Goal: Task Accomplishment & Management: Use online tool/utility

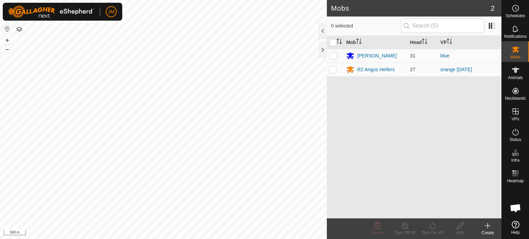
scroll to position [477, 0]
click at [193, 239] on html "JM Schedules Notifications Mobs Animals Neckbands VPs Status Infra Heatmap Help…" at bounding box center [264, 119] width 529 height 239
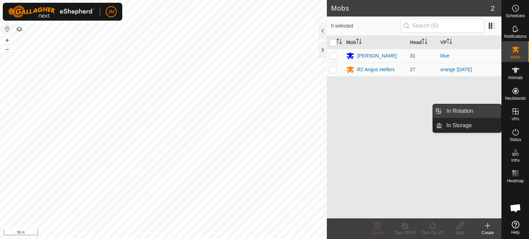
drag, startPoint x: 493, startPoint y: 113, endPoint x: 481, endPoint y: 111, distance: 11.8
click at [481, 111] on link "In Rotation" at bounding box center [471, 111] width 59 height 14
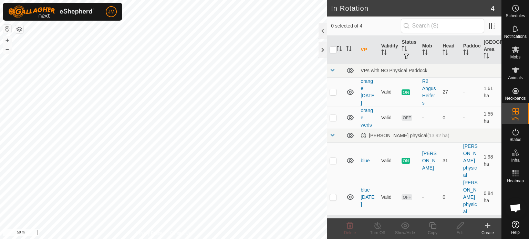
click at [489, 227] on icon at bounding box center [487, 226] width 8 height 8
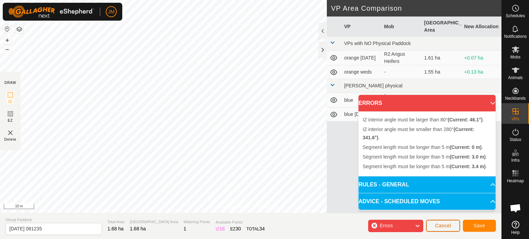
click at [441, 226] on span "Cancel" at bounding box center [443, 226] width 16 height 6
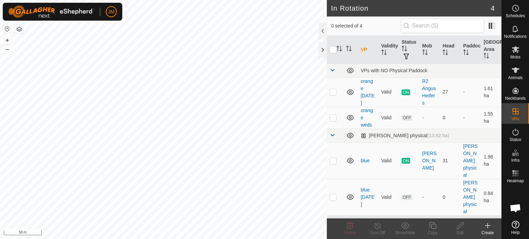
click at [487, 226] on icon at bounding box center [487, 226] width 5 height 0
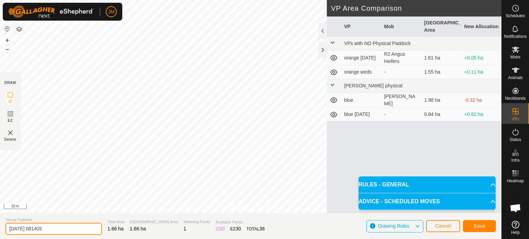
click at [71, 228] on input "[DATE] 081405" at bounding box center [54, 229] width 96 height 12
type input "2"
type input "orange fri"
click at [480, 227] on span "Save" at bounding box center [479, 226] width 12 height 6
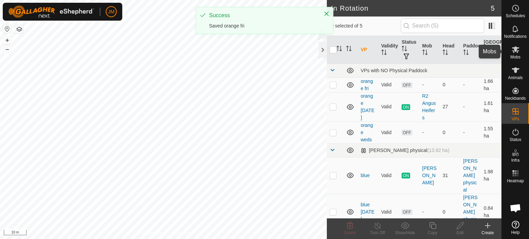
click at [514, 51] on icon at bounding box center [516, 49] width 8 height 7
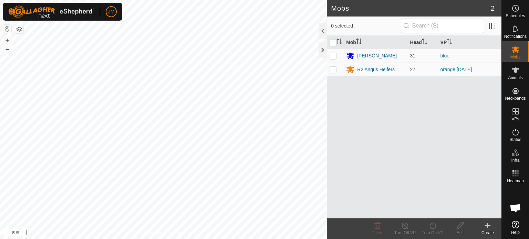
click at [334, 70] on p-checkbox at bounding box center [333, 70] width 7 height 6
checkbox input "true"
click at [431, 224] on icon at bounding box center [432, 225] width 6 height 7
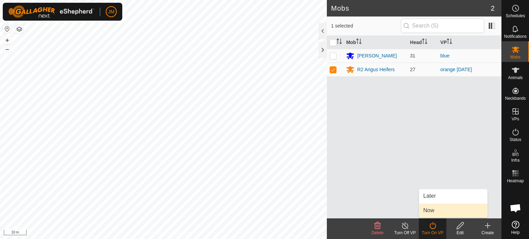
click at [433, 211] on link "Now" at bounding box center [453, 211] width 68 height 14
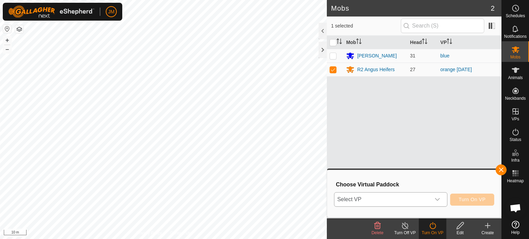
click at [426, 201] on span "Select VP" at bounding box center [382, 200] width 96 height 14
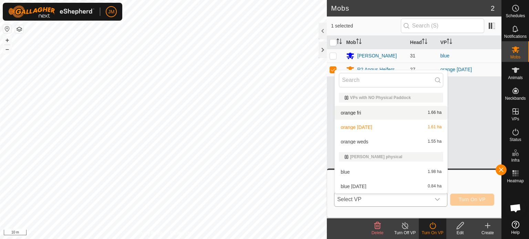
click at [405, 116] on li "orange fri 1.66 ha" at bounding box center [391, 113] width 113 height 14
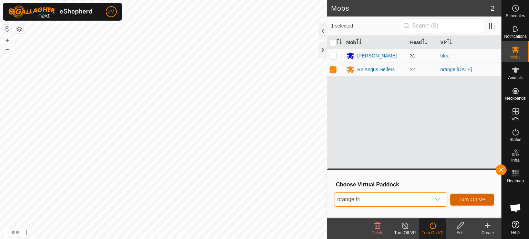
click at [467, 197] on span "Turn On VP" at bounding box center [472, 200] width 27 height 6
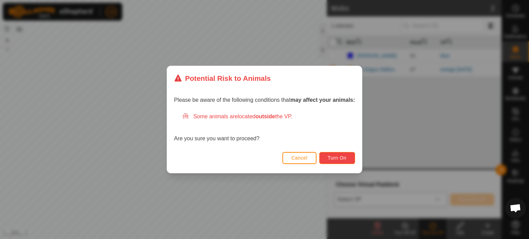
click at [332, 161] on button "Turn On" at bounding box center [337, 158] width 36 height 12
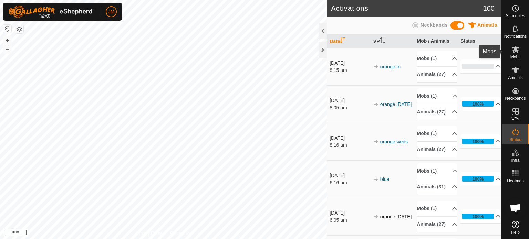
click at [512, 54] on es-mob-svg-icon at bounding box center [515, 49] width 12 height 11
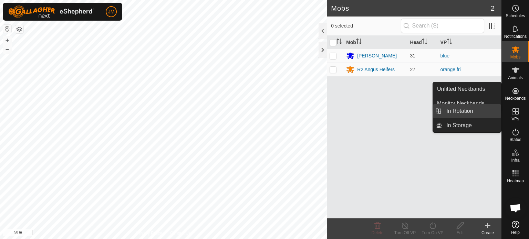
drag, startPoint x: 497, startPoint y: 110, endPoint x: 483, endPoint y: 110, distance: 14.1
click at [483, 110] on link "In Rotation" at bounding box center [471, 111] width 59 height 14
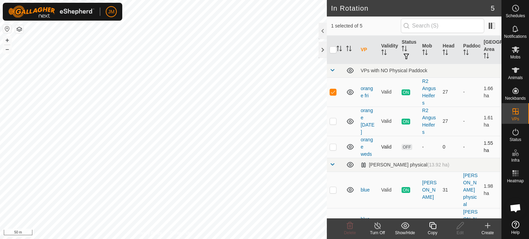
scroll to position [25, 0]
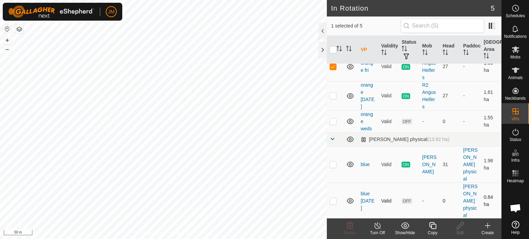
click at [335, 199] on p-checkbox at bounding box center [333, 201] width 7 height 6
checkbox input "true"
click at [333, 66] on p-checkbox at bounding box center [333, 67] width 7 height 6
checkbox input "false"
click at [350, 227] on icon at bounding box center [350, 226] width 8 height 8
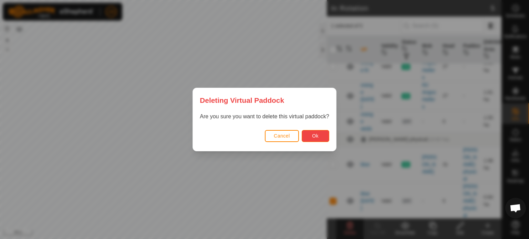
click at [311, 133] on button "Ok" at bounding box center [316, 136] width 28 height 12
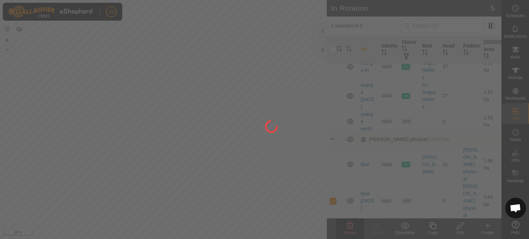
checkbox input "false"
